Goal: Find contact information: Find contact information

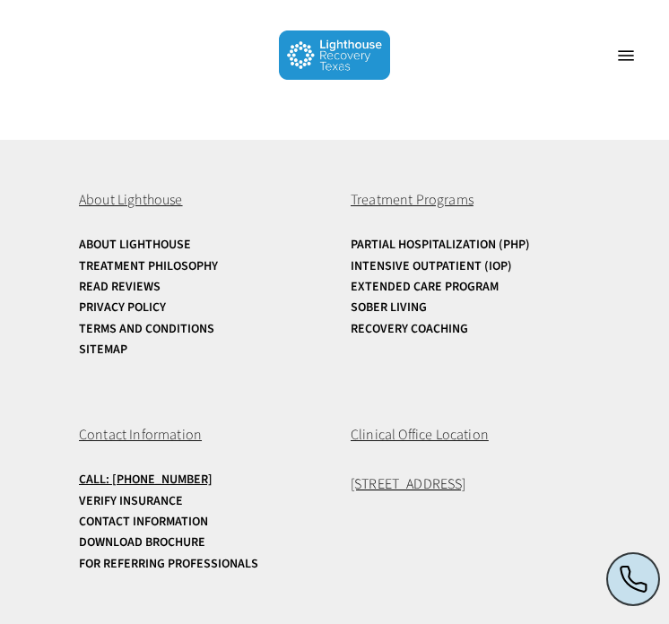
scroll to position [10322, 0]
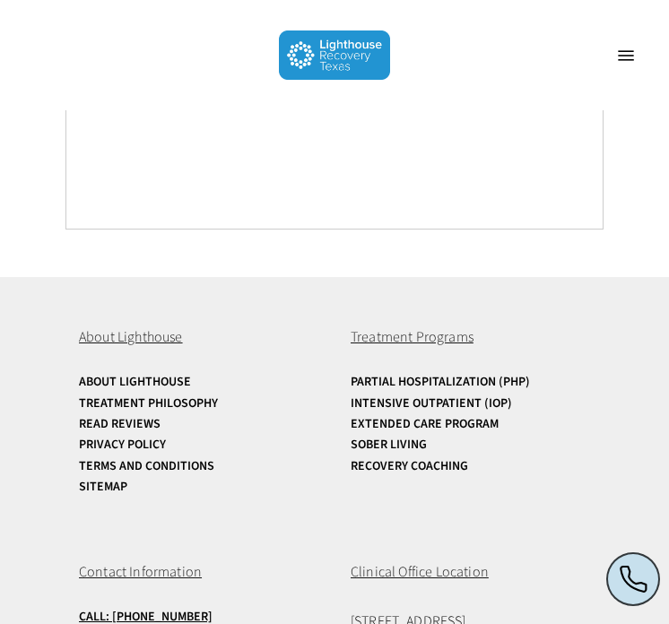
drag, startPoint x: 331, startPoint y: 479, endPoint x: 583, endPoint y: 488, distance: 252.9
click at [586, 488] on div "About Lighthouse About Lighthouse Treatment Philosophy Read Reviews Privacy Pol…" at bounding box center [334, 519] width 538 height 484
copy span "[STREET_ADDRESS]"
click at [220, 610] on link "Call: [PHONE_NUMBER]" at bounding box center [194, 616] width 231 height 13
drag, startPoint x: 68, startPoint y: 470, endPoint x: 169, endPoint y: 479, distance: 101.7
